Goal: Understand process/instructions

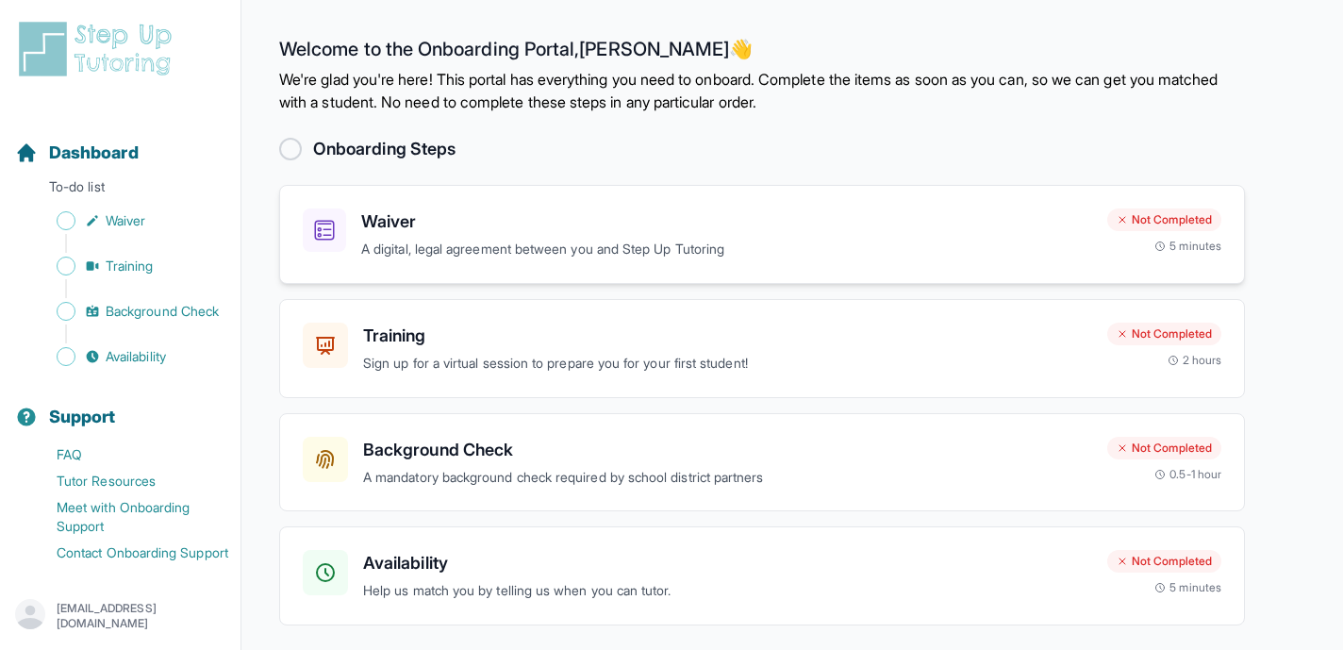
click at [631, 247] on p "A digital, legal agreement between you and Step Up Tutoring" at bounding box center [726, 250] width 731 height 22
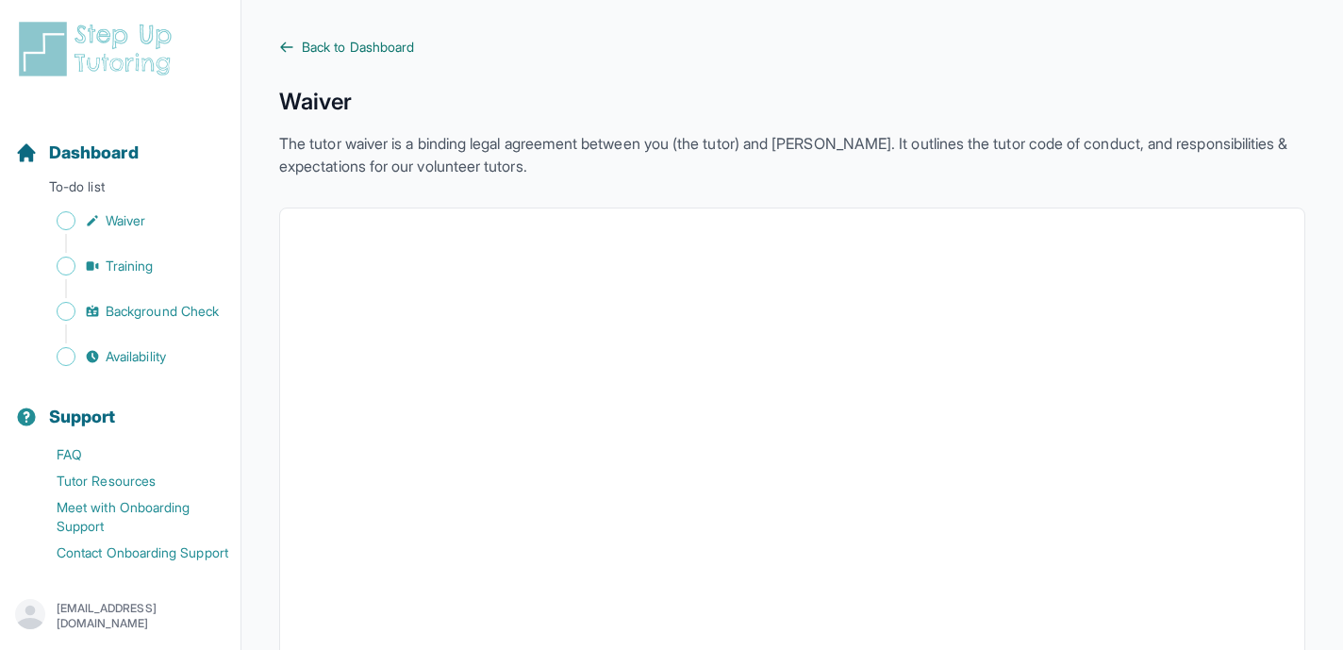
click at [372, 50] on span "Back to Dashboard" at bounding box center [358, 47] width 112 height 19
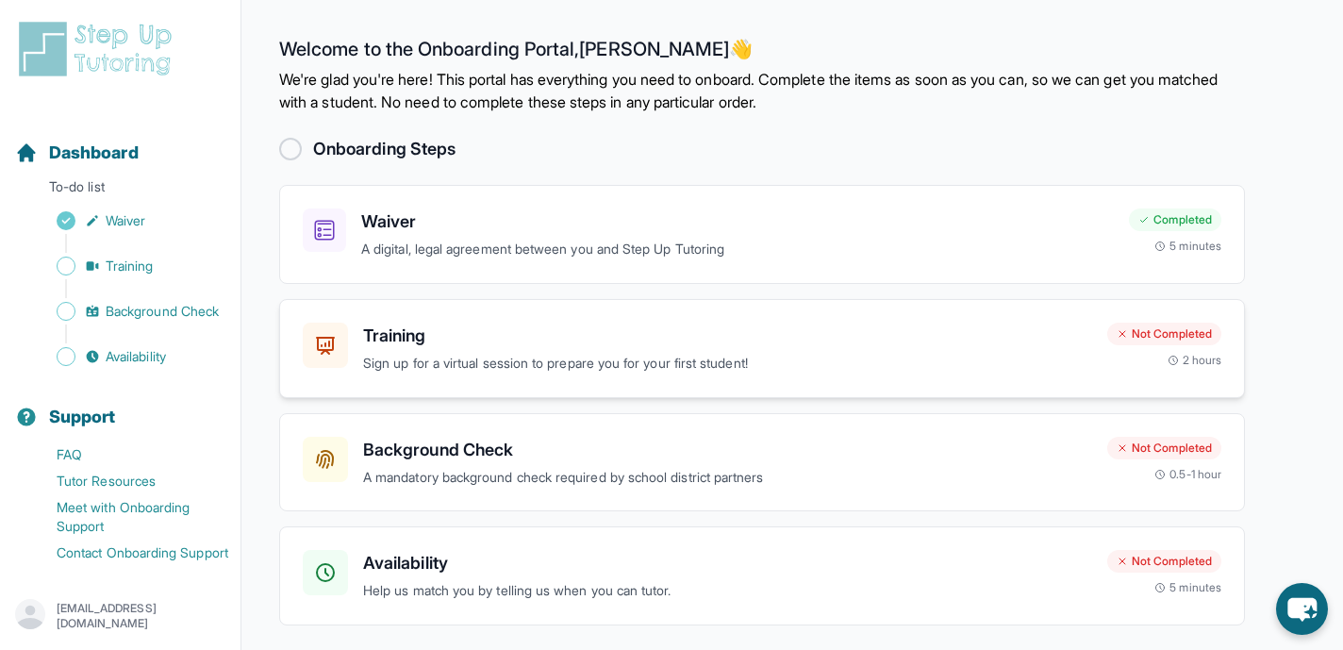
scroll to position [62, 0]
